Goal: Task Accomplishment & Management: Manage account settings

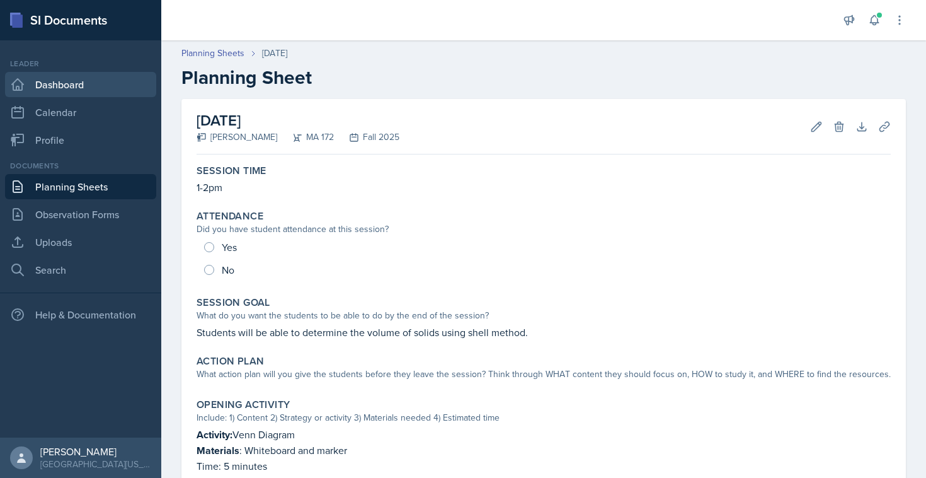
click at [88, 78] on link "Dashboard" at bounding box center [80, 84] width 151 height 25
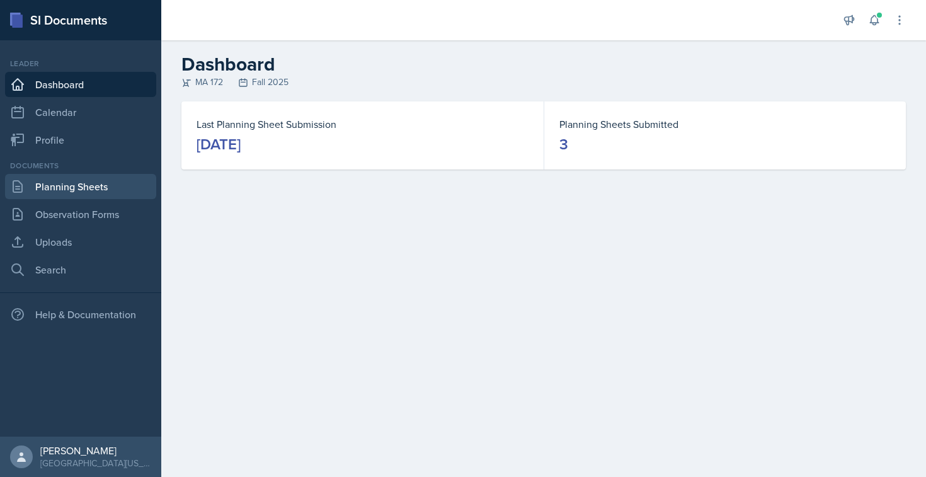
click at [52, 181] on link "Planning Sheets" at bounding box center [80, 186] width 151 height 25
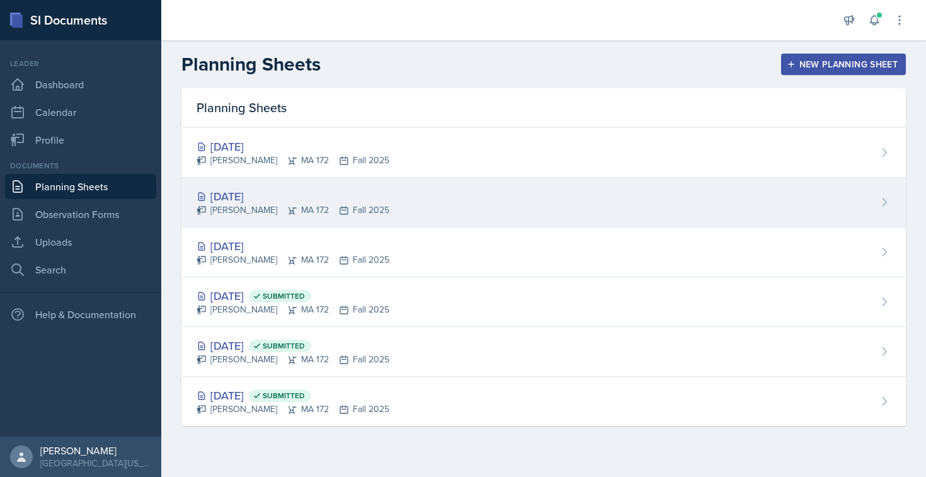
click at [245, 195] on div "[DATE]" at bounding box center [293, 196] width 193 height 17
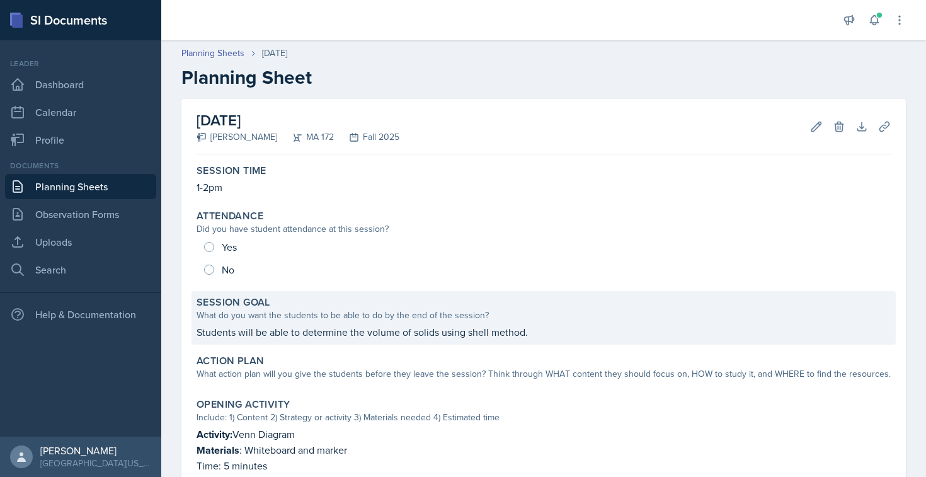
click at [303, 328] on p "Students will be able to determine the volume of solids using shell method." at bounding box center [544, 331] width 694 height 15
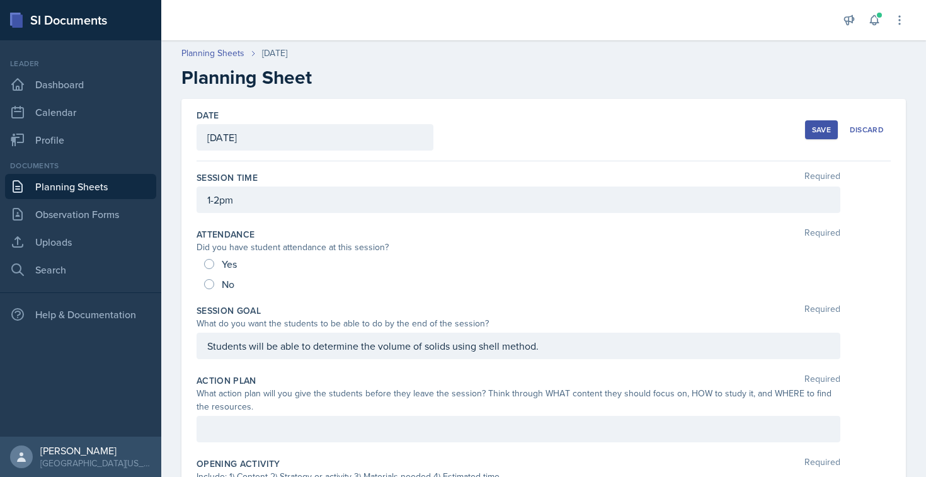
click at [357, 345] on div "Students will be able to determine the volume of solids using shell method." at bounding box center [519, 346] width 644 height 26
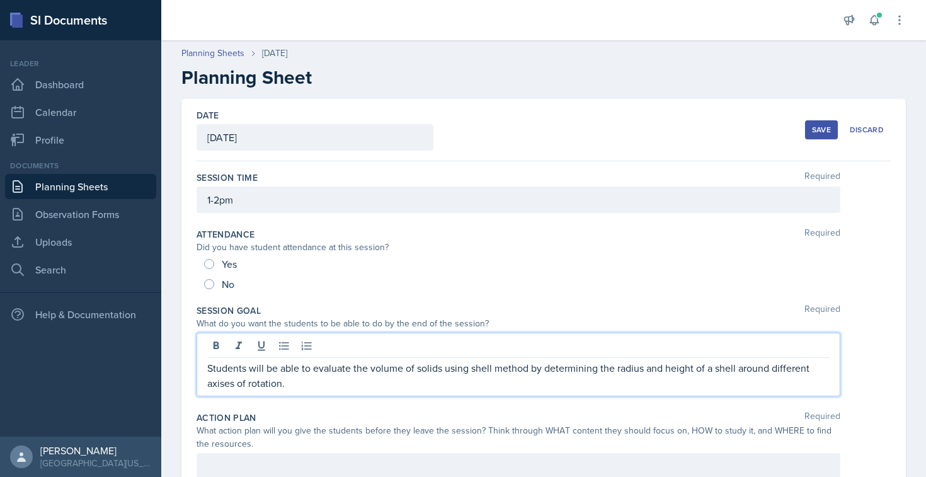
click at [820, 132] on div "Save" at bounding box center [821, 130] width 19 height 10
